Goal: Task Accomplishment & Management: Use online tool/utility

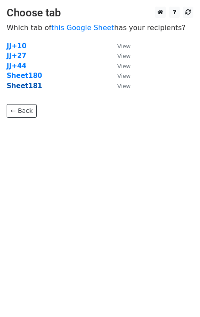
click at [23, 86] on strong "Sheet181" at bounding box center [24, 86] width 35 height 8
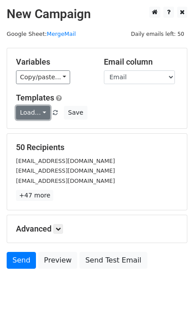
click at [39, 115] on link "Load..." at bounding box center [33, 113] width 34 height 14
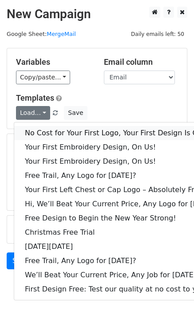
click at [54, 130] on link "No Cost for Your First Logo, Your First Design Is On Us!" at bounding box center [121, 133] width 214 height 14
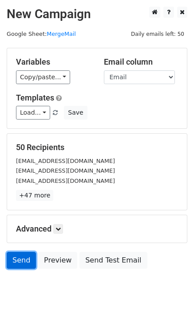
click at [13, 259] on link "Send" at bounding box center [21, 260] width 29 height 17
